Goal: Communication & Community: Participate in discussion

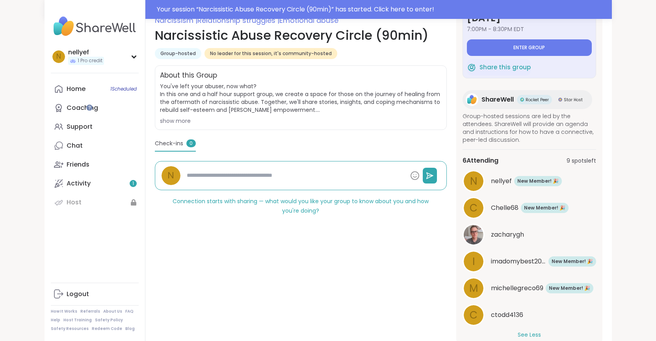
scroll to position [136, 0]
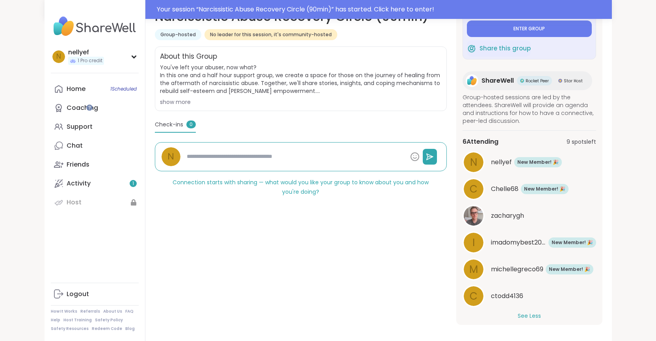
type textarea "*"
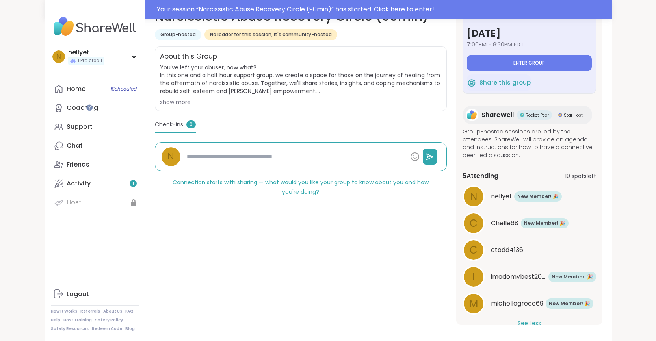
scroll to position [0, 0]
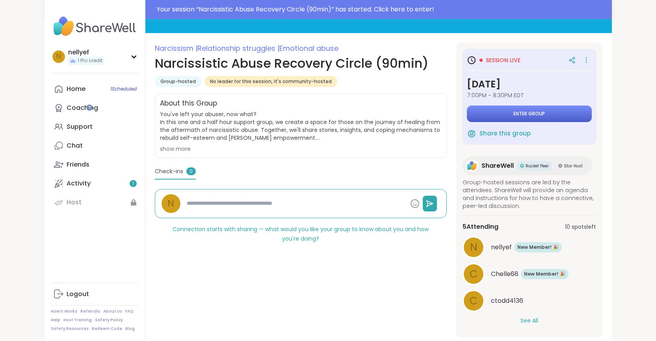
click at [545, 115] on span "Enter group" at bounding box center [530, 114] width 32 height 6
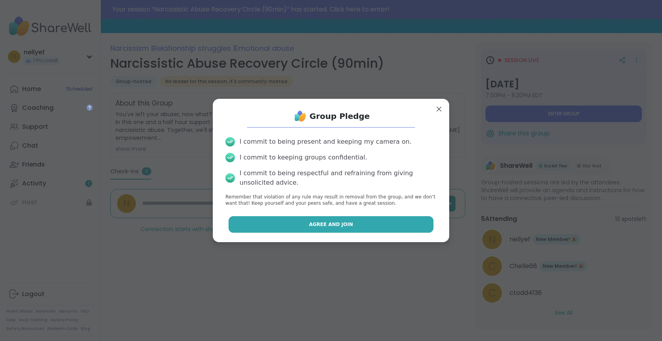
click at [322, 221] on span "Agree and Join" at bounding box center [331, 224] width 44 height 7
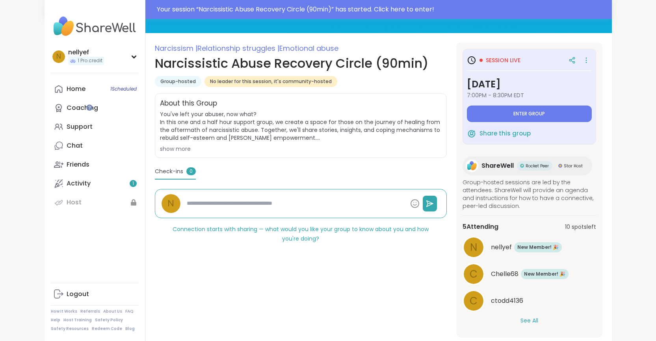
type textarea "*"
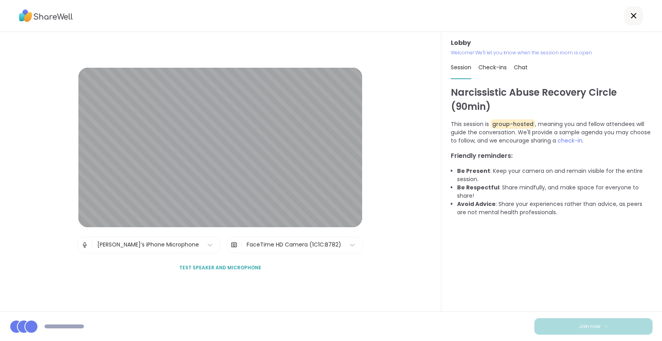
click at [209, 272] on button "Test speaker and microphone" at bounding box center [220, 268] width 88 height 17
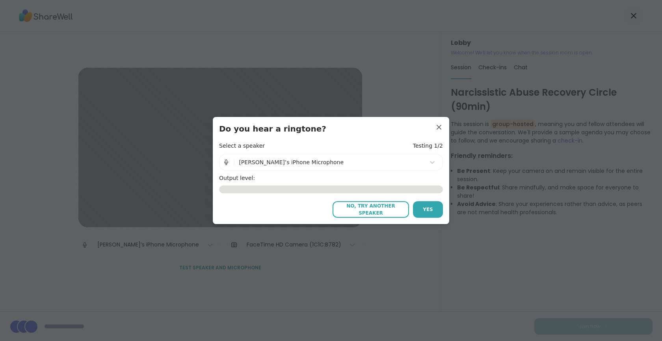
click at [356, 169] on div "[PERSON_NAME]’s iPhone Microphone" at bounding box center [330, 163] width 190 height 16
click at [430, 163] on icon at bounding box center [432, 162] width 5 height 3
click at [386, 214] on button "No, try another speaker" at bounding box center [371, 209] width 76 height 17
click at [360, 207] on span "No, try another speaker" at bounding box center [371, 210] width 69 height 14
click at [252, 183] on div "Output level: 1.13" at bounding box center [331, 184] width 224 height 19
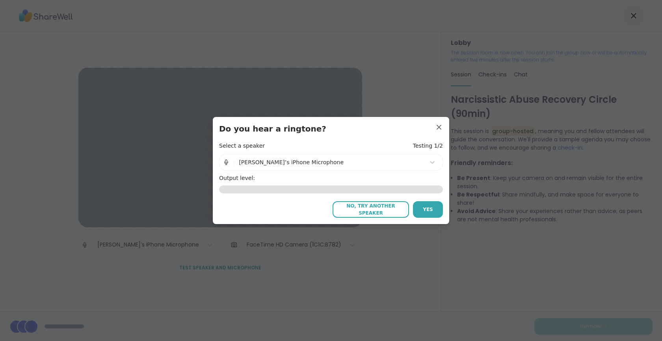
click at [269, 192] on div "0.00" at bounding box center [331, 190] width 224 height 8
click at [275, 213] on div "No, try another speaker Yes" at bounding box center [331, 209] width 224 height 17
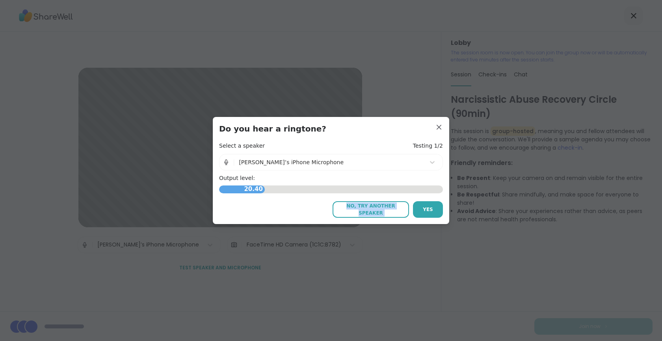
click at [275, 213] on div "No, try another speaker Yes" at bounding box center [331, 209] width 224 height 17
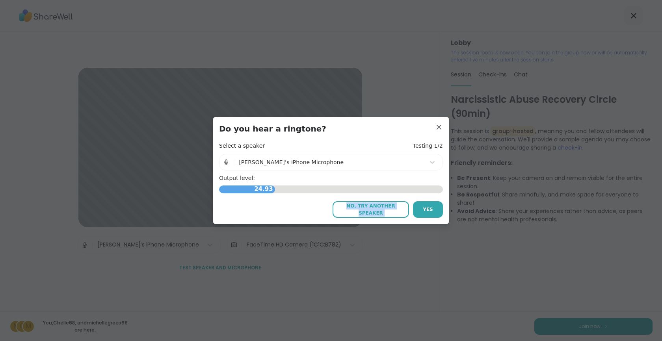
click at [379, 205] on button "No, try another speaker" at bounding box center [371, 209] width 76 height 17
click at [397, 203] on button "No, try another speaker" at bounding box center [371, 209] width 76 height 17
click at [374, 214] on button "No, try another speaker" at bounding box center [371, 209] width 76 height 17
click at [303, 202] on div "No, try another speaker Yes" at bounding box center [331, 209] width 224 height 17
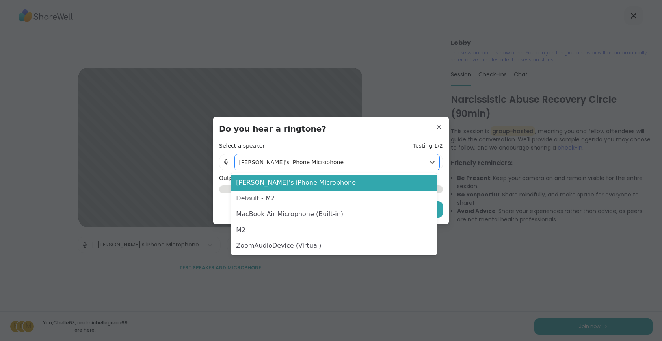
click at [265, 160] on div "[PERSON_NAME]’s iPhone Microphone" at bounding box center [330, 163] width 183 height 8
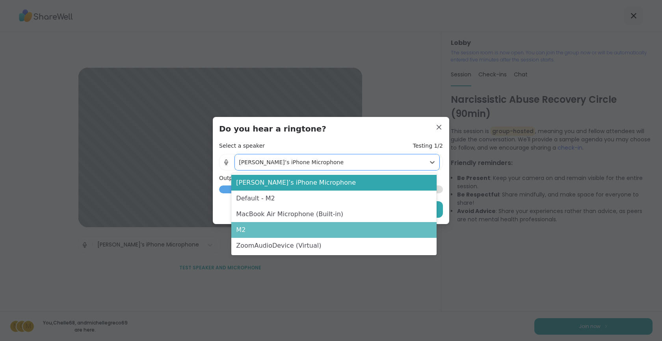
click at [269, 228] on div "M2" at bounding box center [333, 230] width 205 height 16
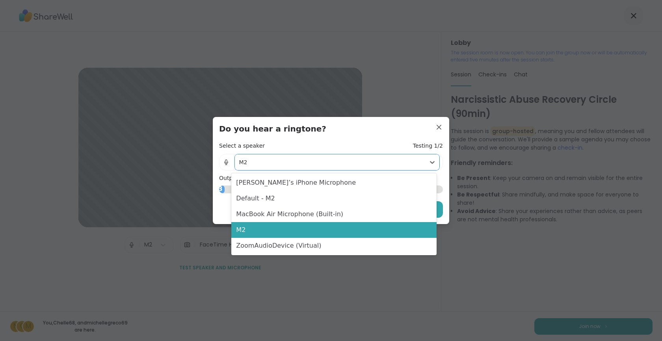
click at [407, 170] on div "M2" at bounding box center [330, 163] width 190 height 16
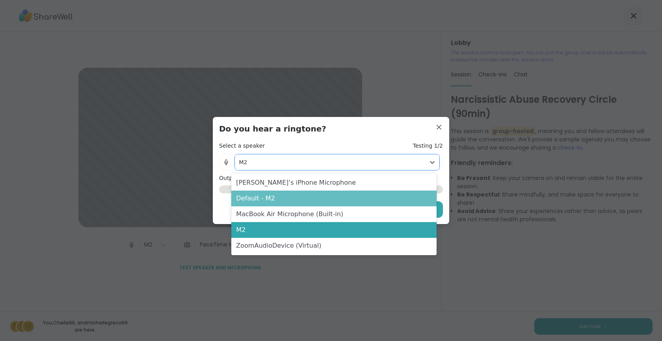
click at [410, 197] on div "Default - M2" at bounding box center [333, 199] width 205 height 16
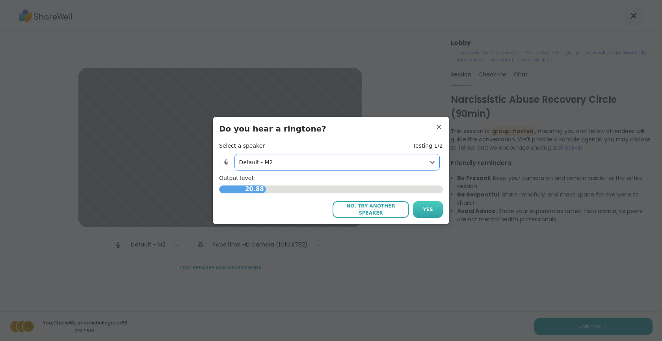
click at [420, 209] on button "Yes" at bounding box center [428, 209] width 30 height 17
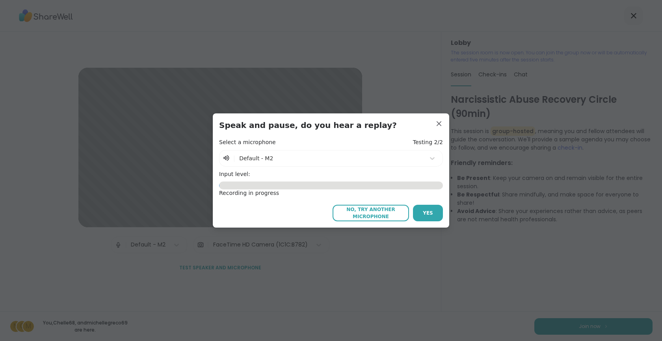
click at [324, 161] on div at bounding box center [330, 159] width 182 height 10
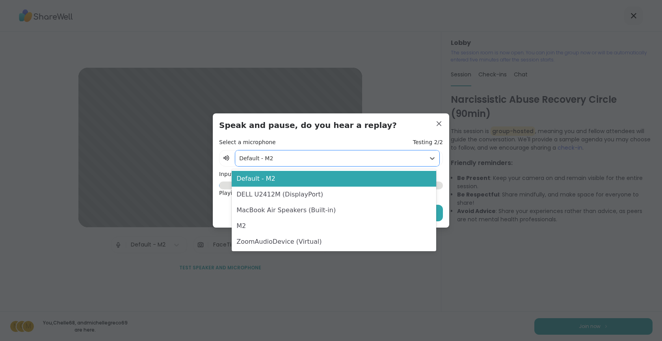
click at [304, 162] on div at bounding box center [330, 159] width 182 height 10
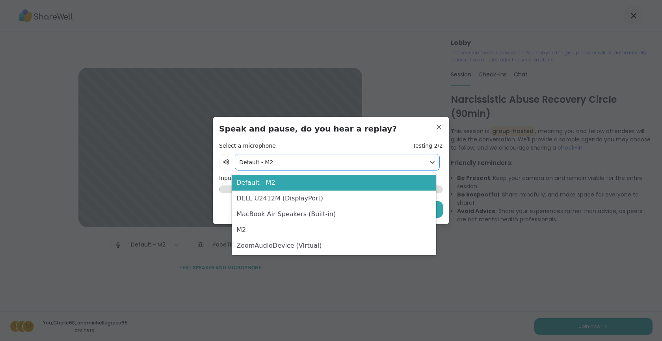
click at [319, 150] on div "Select a microphone Testing 2/2" at bounding box center [331, 146] width 224 height 8
click at [297, 166] on div at bounding box center [330, 163] width 182 height 10
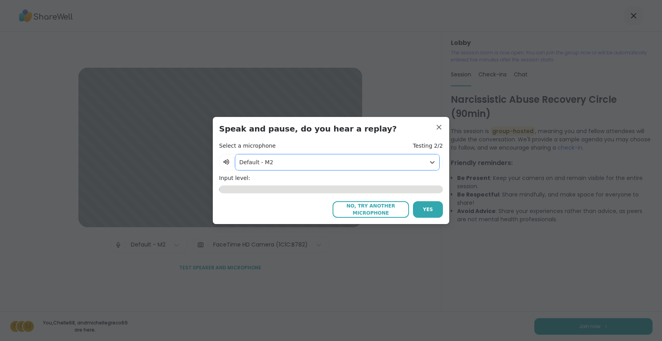
click at [260, 165] on div at bounding box center [330, 163] width 182 height 10
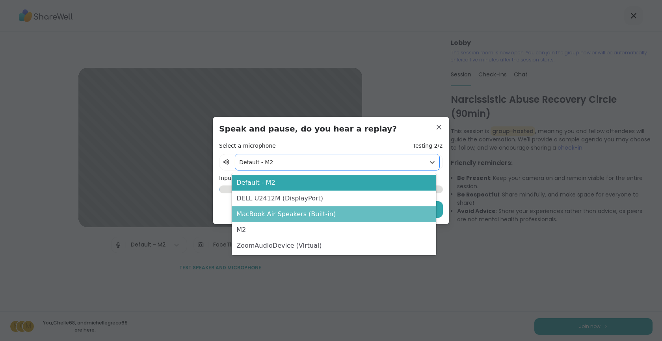
click at [291, 214] on div "MacBook Air Speakers (Built-in)" at bounding box center [334, 215] width 205 height 16
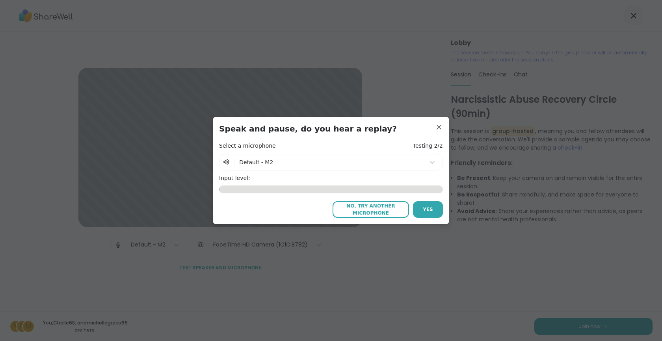
click at [253, 144] on h4 "Select a microphone" at bounding box center [247, 146] width 57 height 8
click at [224, 162] on icon at bounding box center [225, 162] width 3 height 5
click at [224, 161] on icon at bounding box center [226, 163] width 7 height 8
drag, startPoint x: 427, startPoint y: 207, endPoint x: 287, endPoint y: 161, distance: 147.4
click at [287, 161] on div "Select a microphone Testing 2/2 | Default - M2 Input level: 0.14 No, try anothe…" at bounding box center [331, 179] width 224 height 75
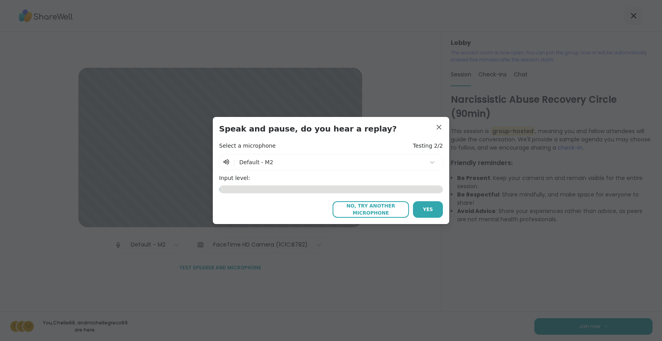
click at [286, 161] on div at bounding box center [330, 163] width 182 height 10
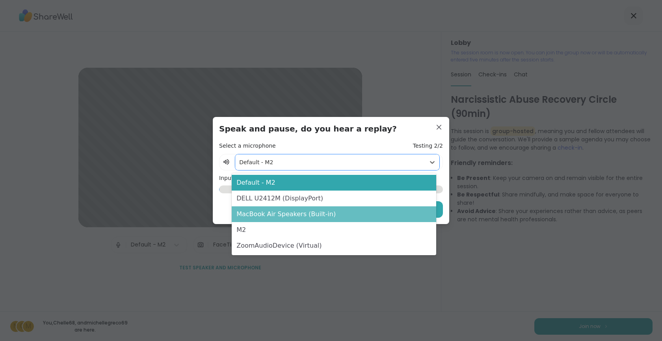
click at [319, 214] on div "MacBook Air Speakers (Built-in)" at bounding box center [334, 215] width 205 height 16
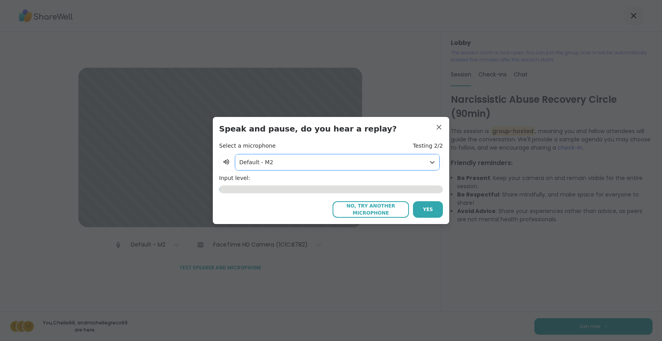
click at [292, 164] on div at bounding box center [330, 163] width 182 height 10
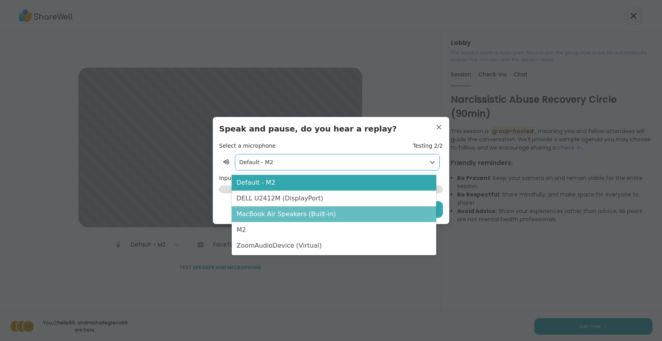
click at [289, 214] on div "MacBook Air Speakers (Built-in)" at bounding box center [334, 215] width 205 height 16
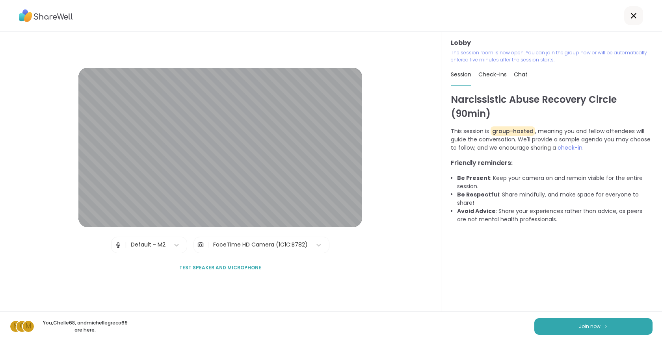
click at [160, 244] on div "Default - M2" at bounding box center [148, 245] width 35 height 8
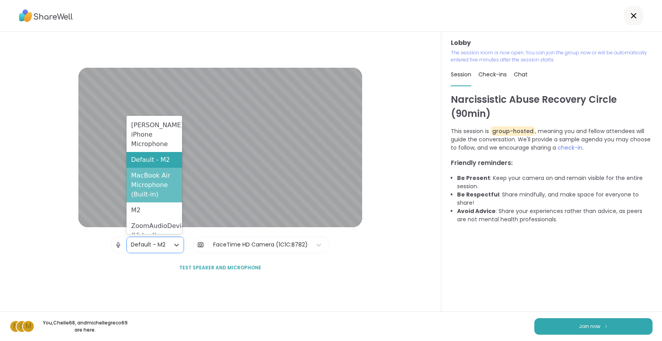
scroll to position [7, 0]
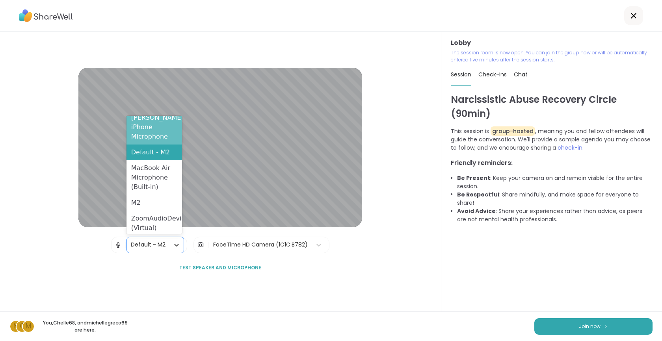
click at [157, 119] on div "[PERSON_NAME]’s iPhone Microphone" at bounding box center [155, 127] width 56 height 35
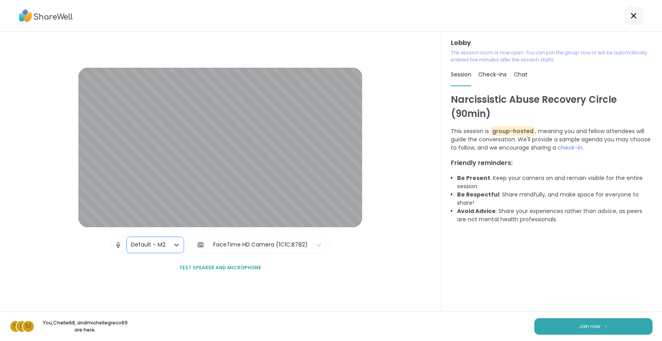
click at [238, 245] on div "FaceTime HD Camera (1C1C:B782)" at bounding box center [260, 245] width 95 height 8
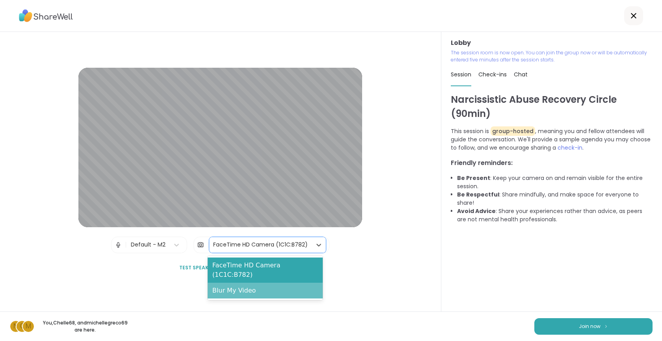
click at [250, 285] on div "Blur My Video" at bounding box center [265, 291] width 115 height 16
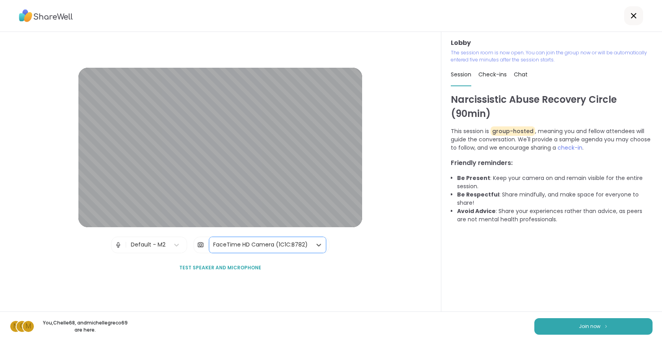
click at [243, 247] on div "FaceTime HD Camera (1C1C:B782)" at bounding box center [260, 245] width 95 height 8
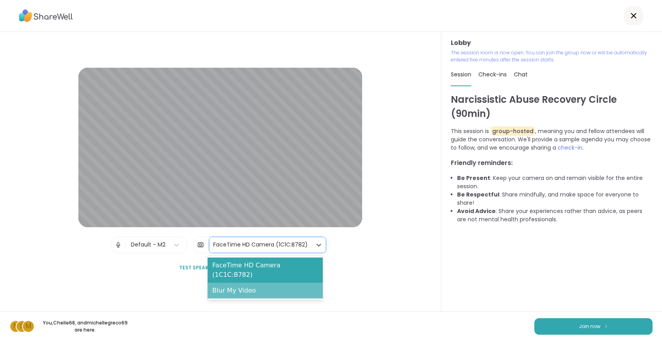
click at [248, 283] on div "Blur My Video" at bounding box center [265, 291] width 115 height 16
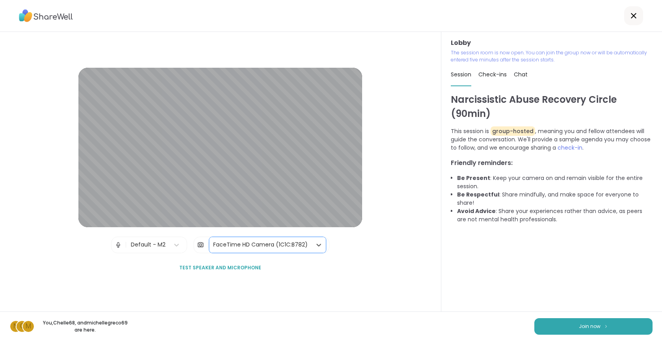
click at [246, 243] on div "FaceTime HD Camera (1C1C:B782)" at bounding box center [260, 245] width 95 height 8
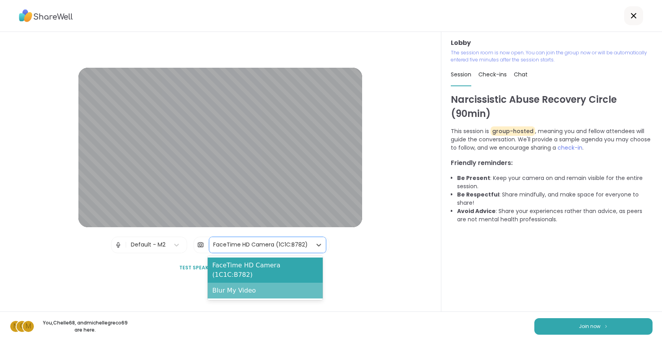
click at [254, 283] on div "Blur My Video" at bounding box center [265, 291] width 115 height 16
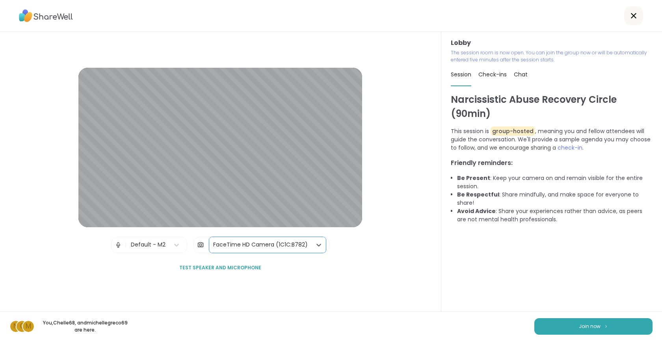
click at [137, 248] on div "Default - M2" at bounding box center [148, 245] width 35 height 8
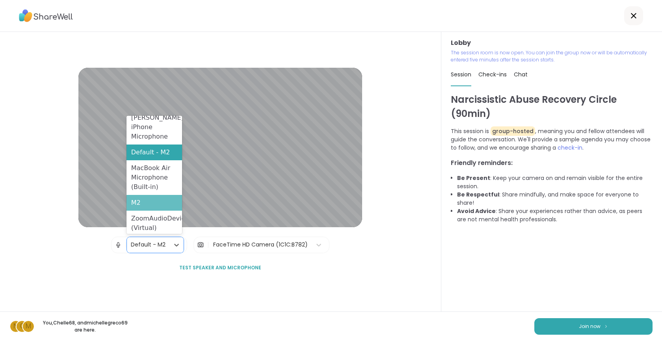
scroll to position [0, 0]
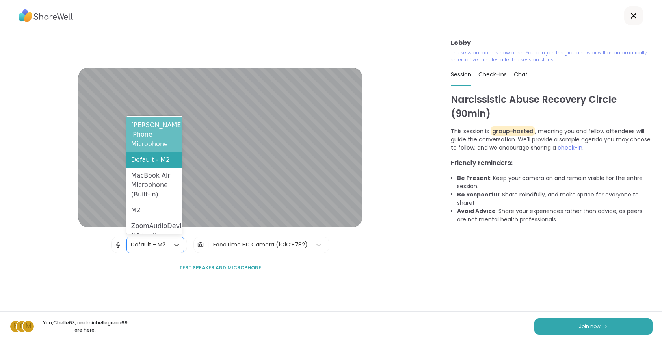
click at [148, 123] on div "[PERSON_NAME]’s iPhone Microphone" at bounding box center [155, 134] width 56 height 35
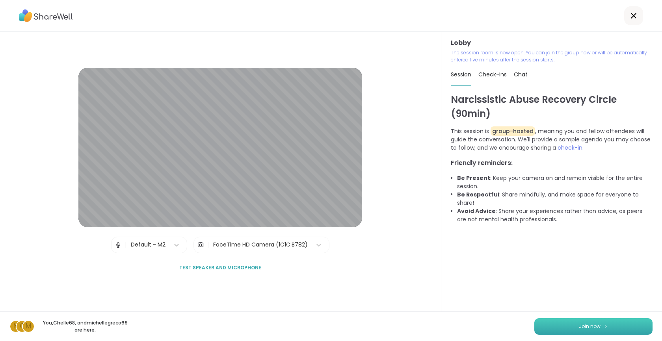
click at [606, 332] on button "Join now" at bounding box center [594, 327] width 118 height 17
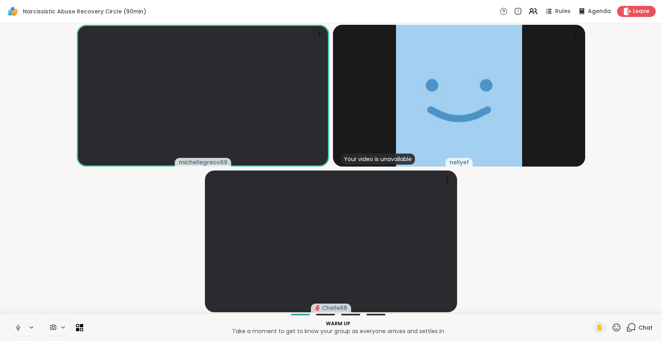
click at [57, 328] on span at bounding box center [52, 327] width 15 height 7
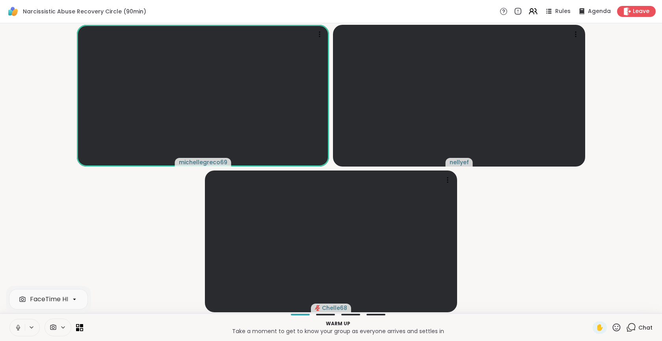
click at [58, 328] on span at bounding box center [52, 327] width 15 height 7
click at [574, 248] on video-player-container "michellegreco69 nellyef Chelle68" at bounding box center [331, 168] width 653 height 284
click at [63, 327] on icon at bounding box center [63, 327] width 6 height 7
click at [59, 327] on span at bounding box center [52, 327] width 15 height 7
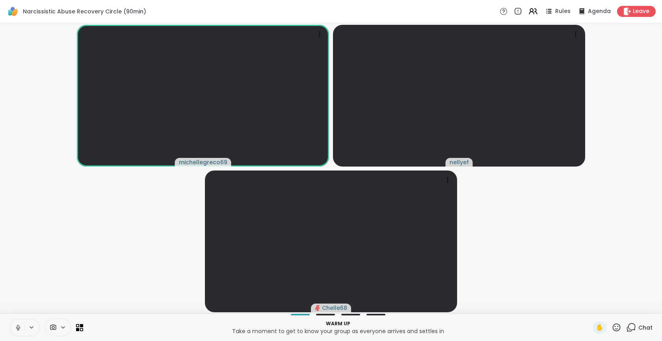
click at [59, 327] on span at bounding box center [52, 327] width 15 height 7
click at [74, 261] on video-player-container "michellegreco69 nellyef Chelle68" at bounding box center [331, 168] width 653 height 284
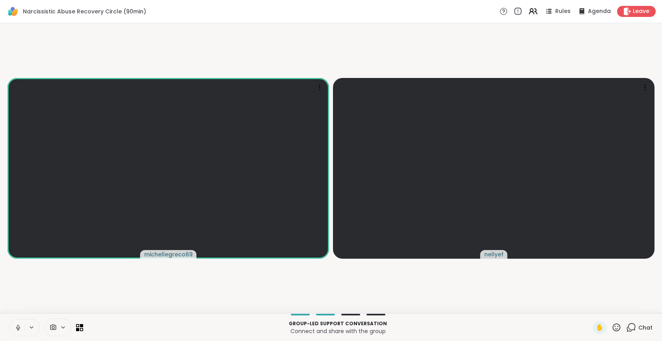
click at [515, 11] on icon at bounding box center [518, 11] width 9 height 9
click at [639, 328] on span "Chat" at bounding box center [646, 328] width 14 height 8
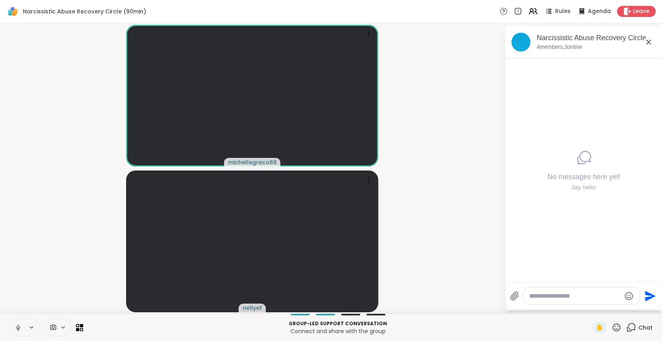
click at [639, 328] on span "Chat" at bounding box center [646, 328] width 14 height 8
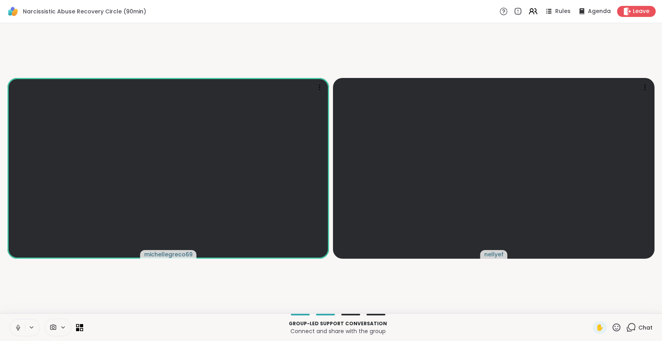
click at [500, 11] on icon at bounding box center [504, 11] width 8 height 8
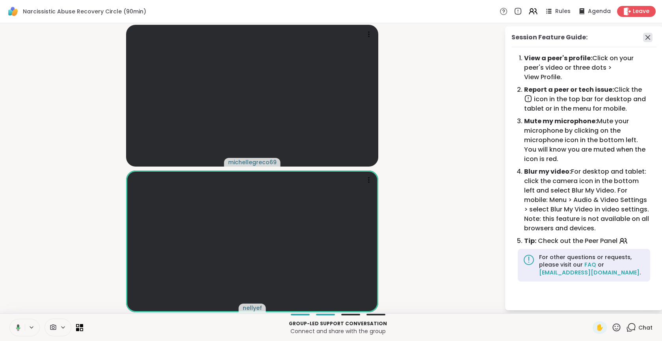
click at [647, 35] on icon at bounding box center [647, 37] width 9 height 9
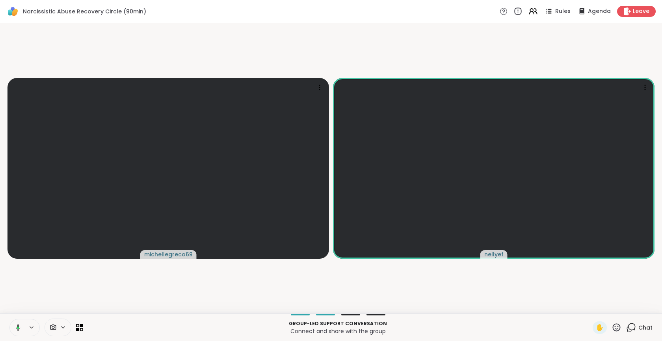
click at [514, 11] on icon at bounding box center [518, 11] width 9 height 9
click at [535, 9] on icon at bounding box center [536, 12] width 2 height 6
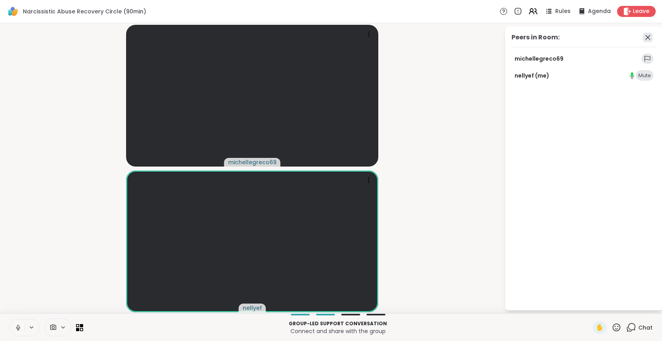
click at [643, 37] on icon at bounding box center [647, 37] width 9 height 9
